Goal: Check status: Check status

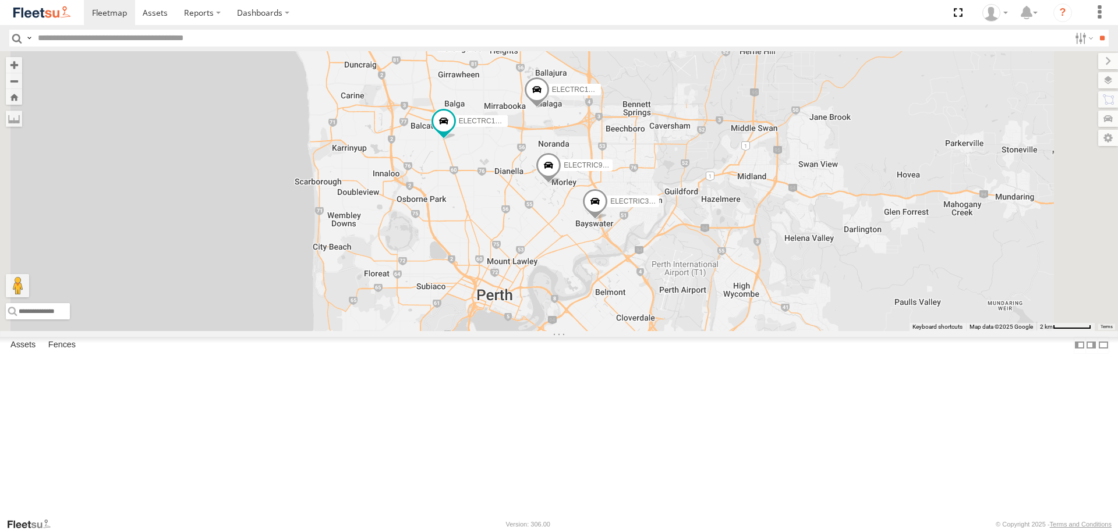
drag, startPoint x: 771, startPoint y: 175, endPoint x: 841, endPoint y: 265, distance: 114.1
click at [841, 265] on div "ELECTRIC7 - John ELECTRIC3 - Leo ELECTRC18 - Gav ELECTRC16 - Johnny ELECTRC12 -…" at bounding box center [559, 190] width 1118 height 279
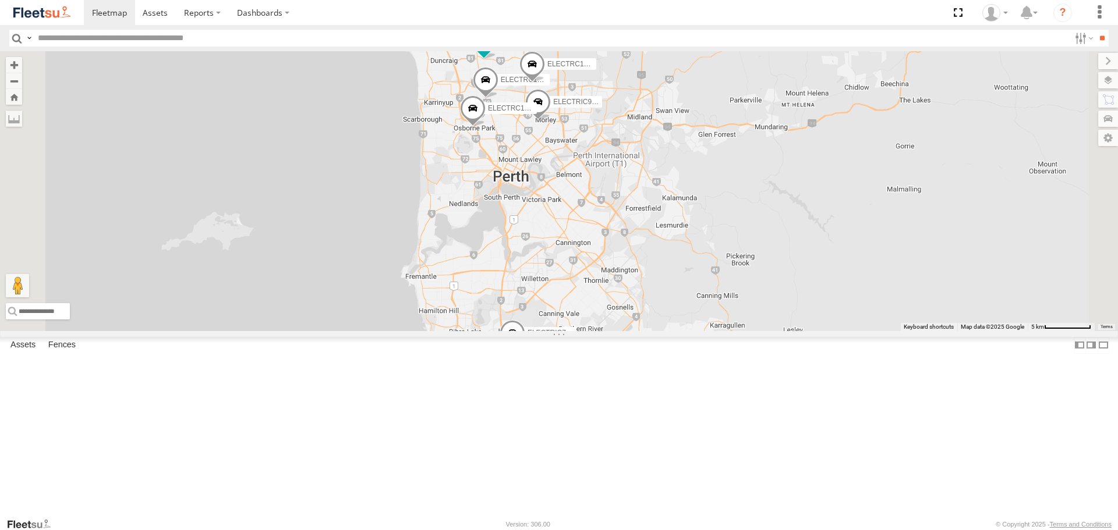
click at [0, 0] on span at bounding box center [0, 0] width 0 height 0
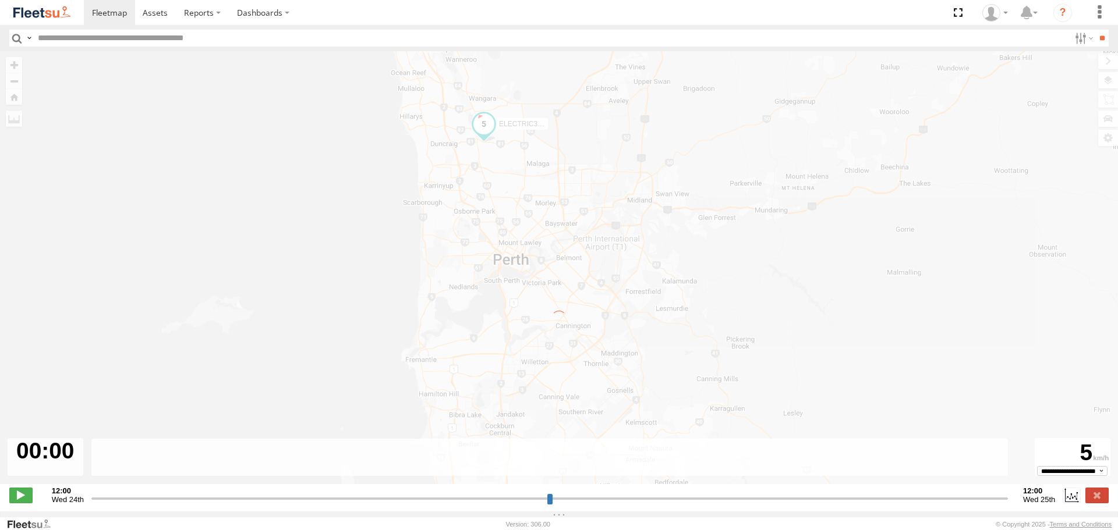
type input "**********"
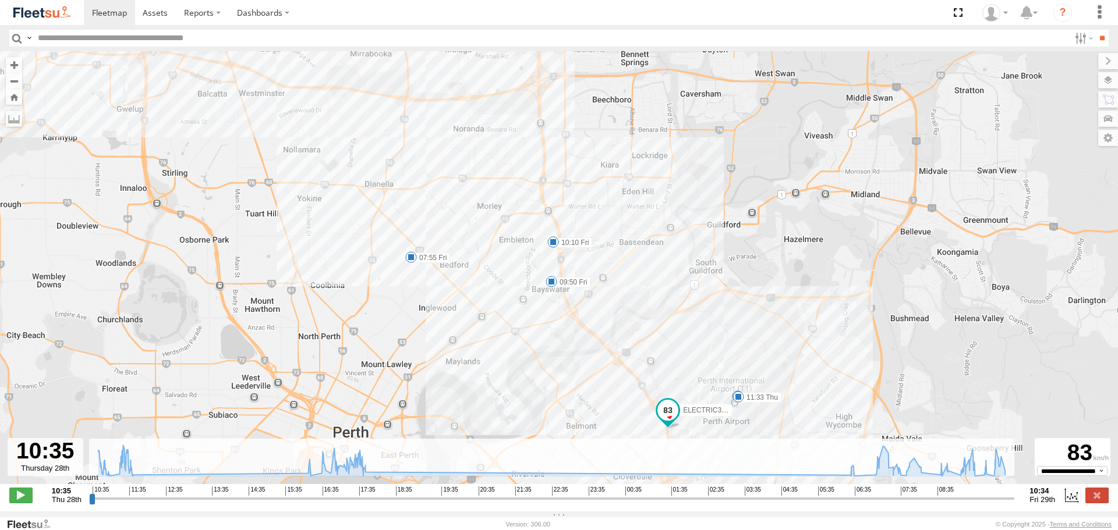
drag, startPoint x: 655, startPoint y: 369, endPoint x: 727, endPoint y: 359, distance: 72.3
click at [727, 359] on div "ELECTRIC3 - Leo 11:08 Thu 11:33 Thu 17:46 Thu 06:54 Fri 07:14 Fri 07:55 Fri 08:…" at bounding box center [559, 273] width 1118 height 445
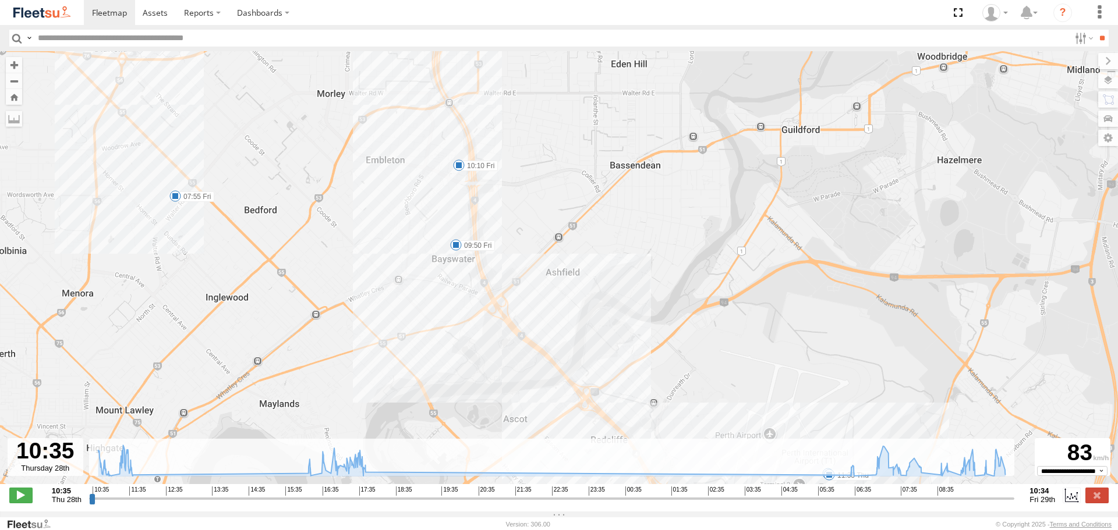
click at [65, 18] on img at bounding box center [42, 13] width 61 height 16
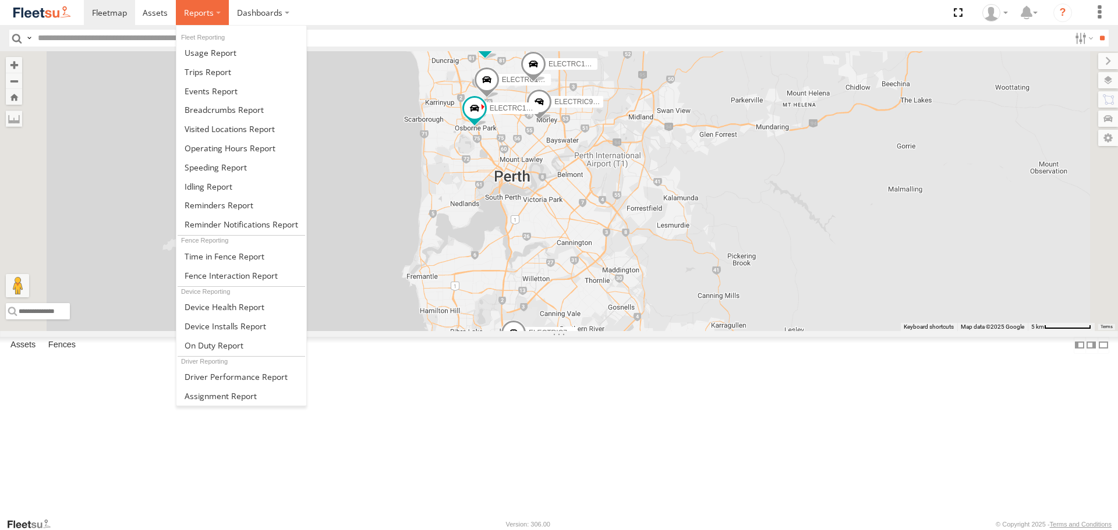
drag, startPoint x: 198, startPoint y: 13, endPoint x: 206, endPoint y: 28, distance: 17.2
click at [198, 13] on span at bounding box center [199, 12] width 30 height 11
click at [224, 66] on span at bounding box center [208, 71] width 47 height 11
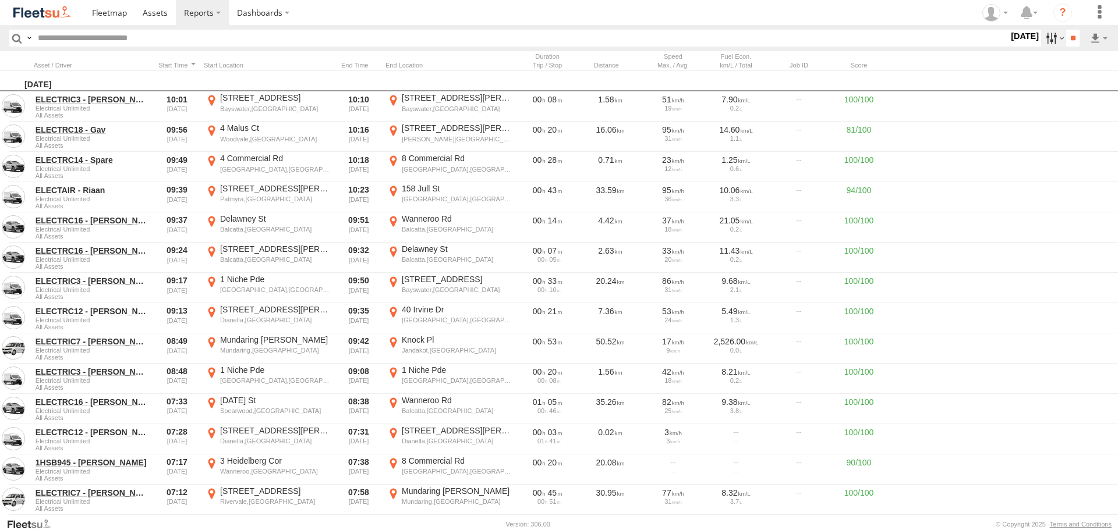
click at [1041, 41] on label at bounding box center [1053, 38] width 25 height 17
click at [0, 0] on label at bounding box center [0, 0] width 0 height 0
click at [1068, 38] on input "**" at bounding box center [1072, 38] width 13 height 17
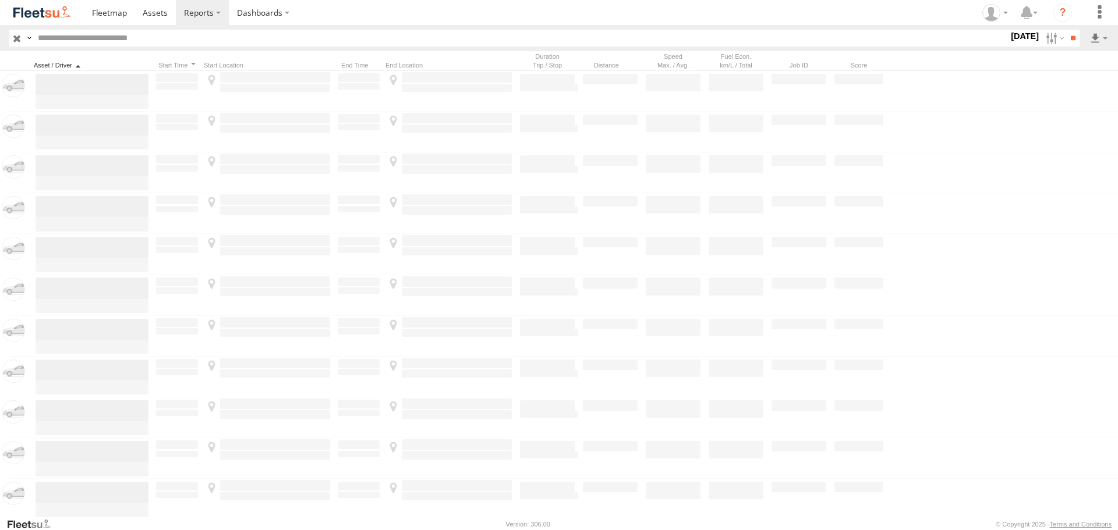
click at [93, 61] on div at bounding box center [92, 65] width 116 height 8
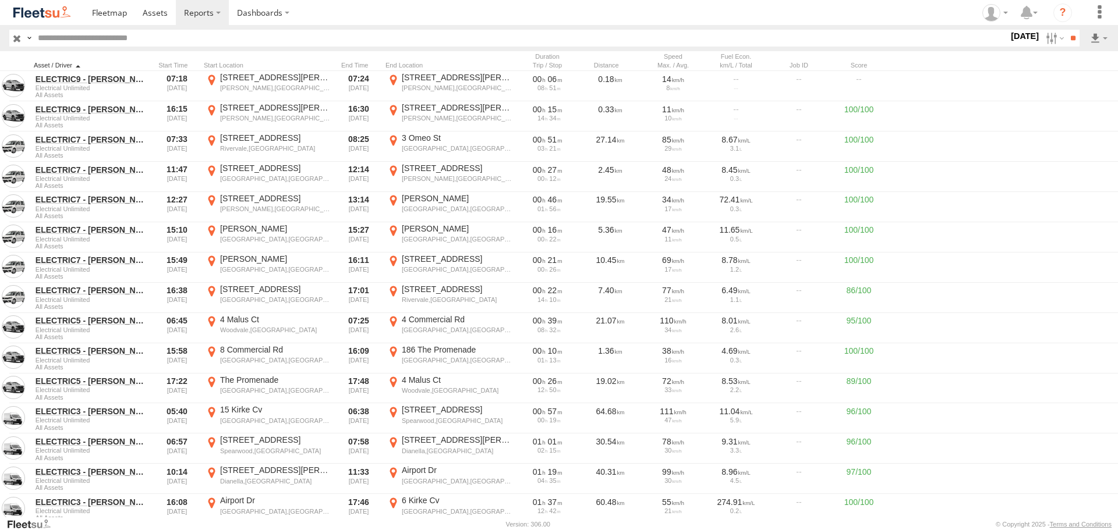
click at [93, 61] on div at bounding box center [92, 65] width 116 height 8
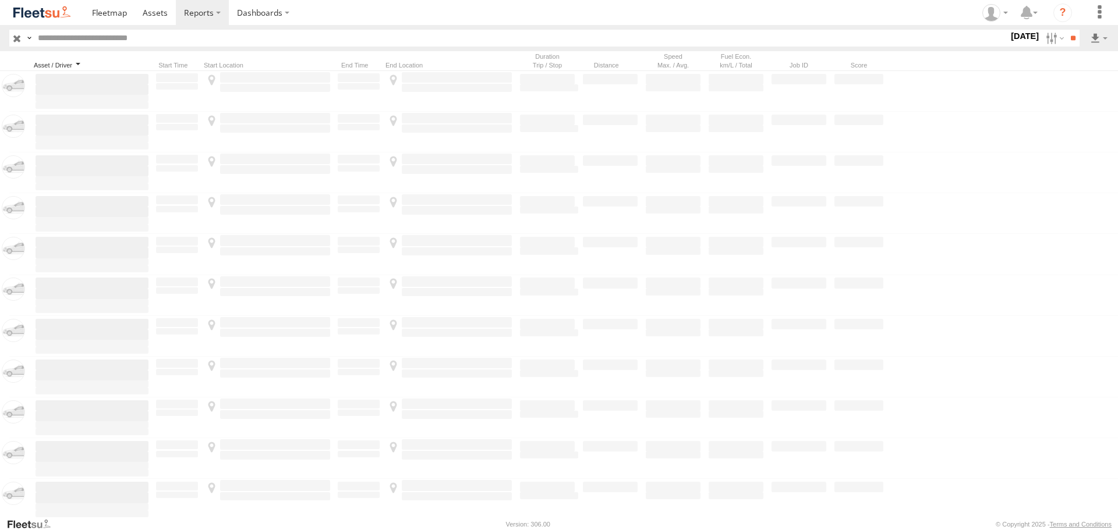
click at [93, 61] on div at bounding box center [92, 65] width 116 height 8
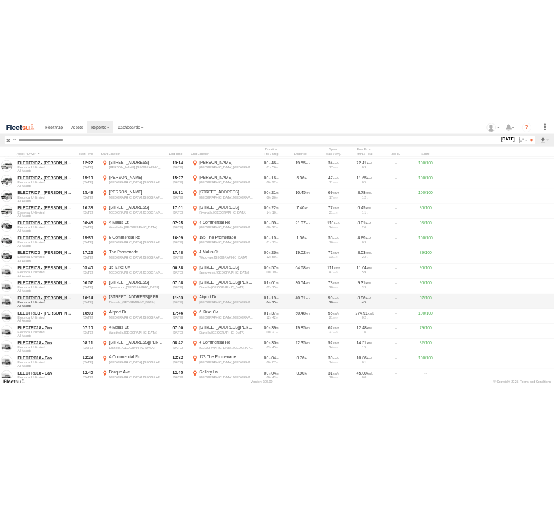
scroll to position [233, 0]
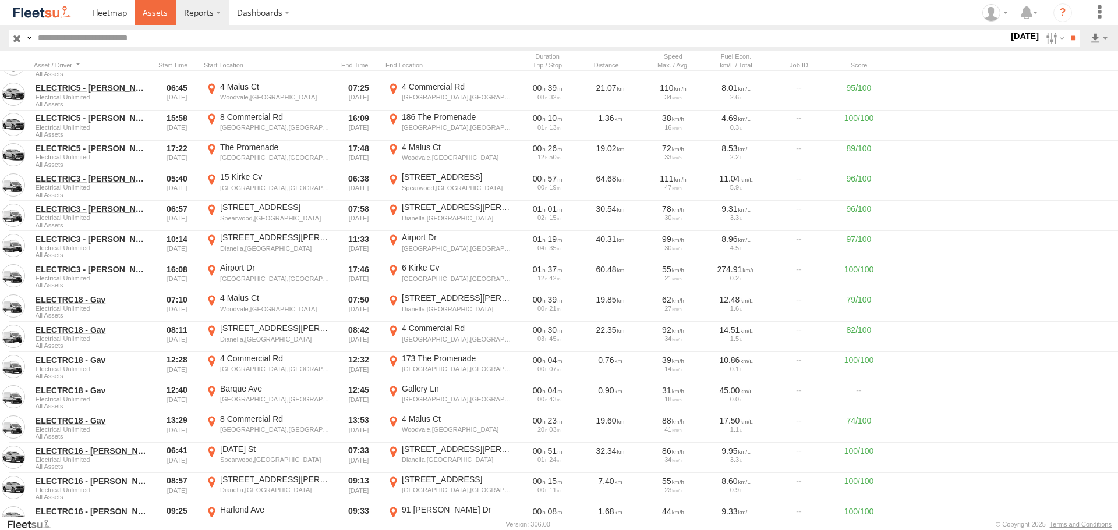
click at [153, 16] on span at bounding box center [155, 12] width 25 height 11
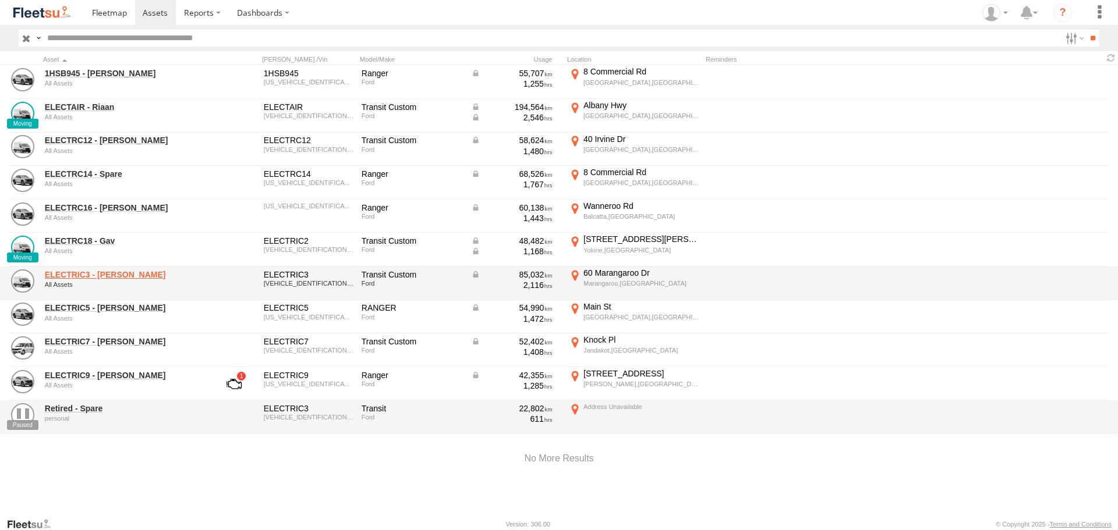
click at [91, 274] on link "ELECTRIC3 - [PERSON_NAME]" at bounding box center [125, 275] width 160 height 10
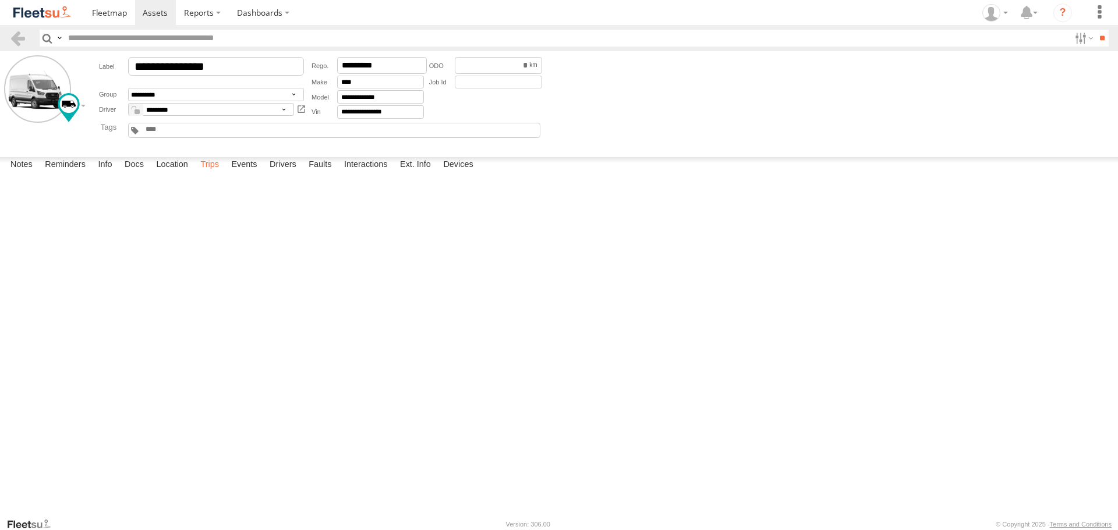
click at [213, 174] on label "Trips" at bounding box center [209, 165] width 30 height 16
drag, startPoint x: 638, startPoint y: 442, endPoint x: 604, endPoint y: 526, distance: 91.1
click at [609, 511] on div "Notes Details Reminders Info Docs Location Trips Events Drivers Faults Interact…" at bounding box center [559, 337] width 1118 height 360
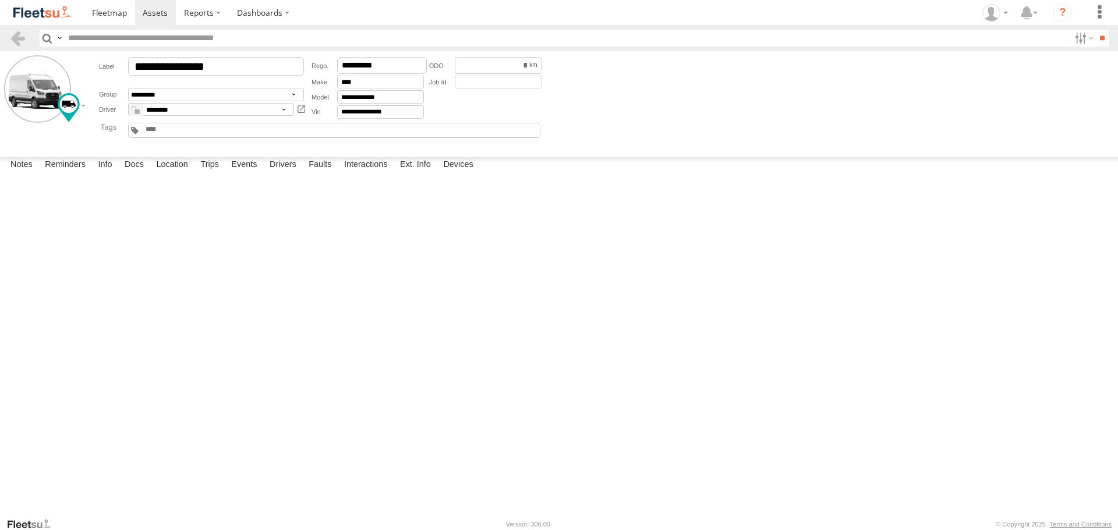
click at [780, 69] on form "**********" at bounding box center [559, 101] width 1110 height 93
